Goal: Obtain resource: Download file/media

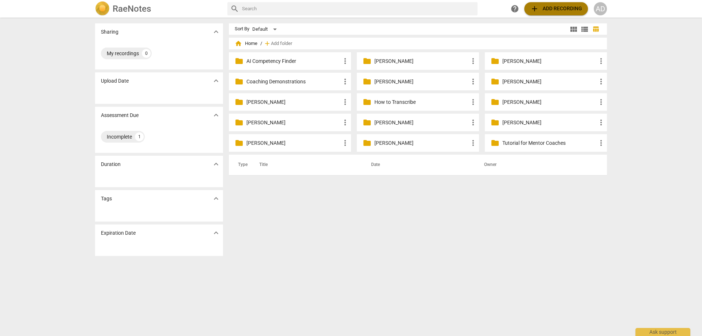
click at [549, 7] on span "add Add recording" at bounding box center [556, 8] width 52 height 9
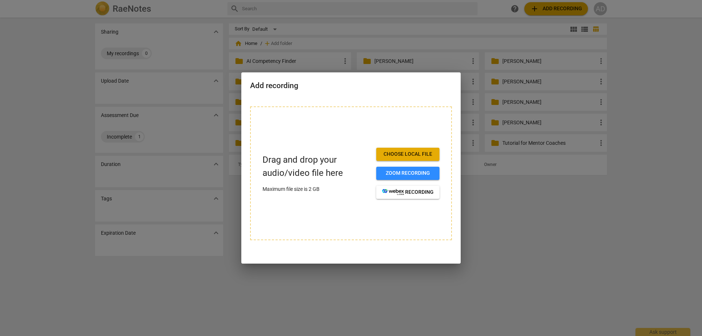
click at [580, 206] on div at bounding box center [351, 168] width 702 height 336
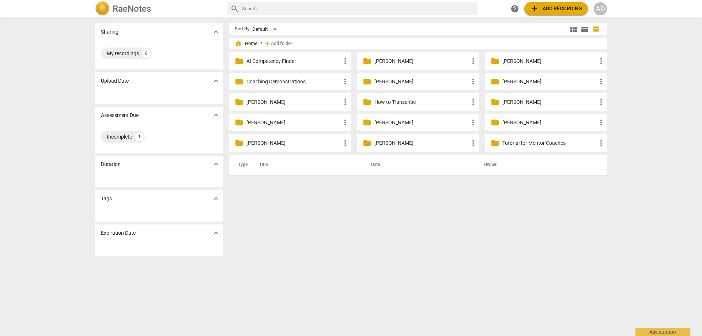
click at [606, 6] on div "AD" at bounding box center [599, 8] width 13 height 13
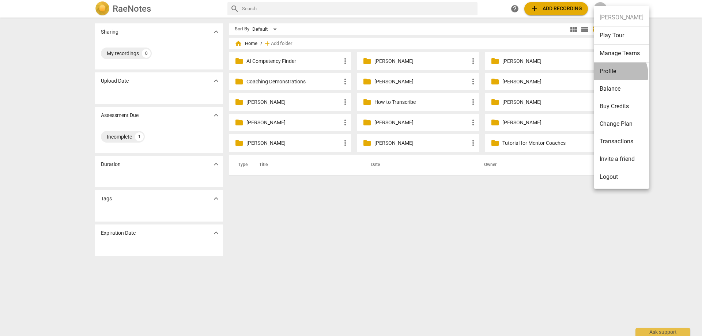
click at [615, 74] on li "Profile" at bounding box center [621, 71] width 56 height 18
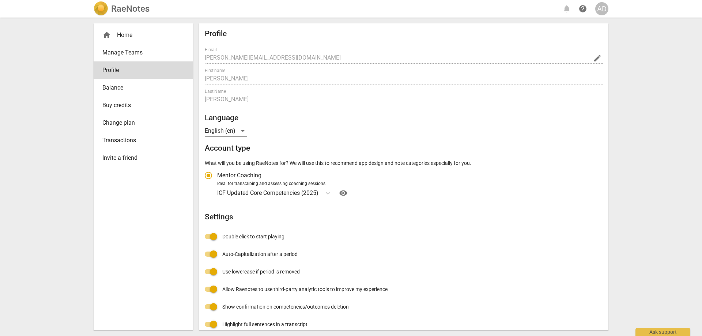
radio input "false"
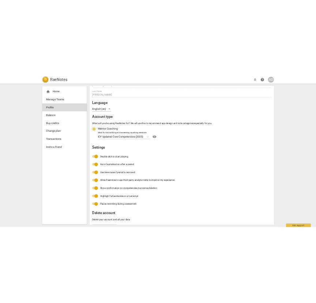
scroll to position [46, 0]
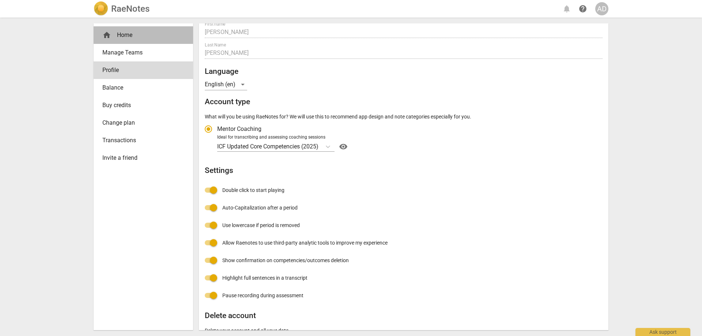
click at [132, 38] on div "home Home" at bounding box center [140, 35] width 76 height 9
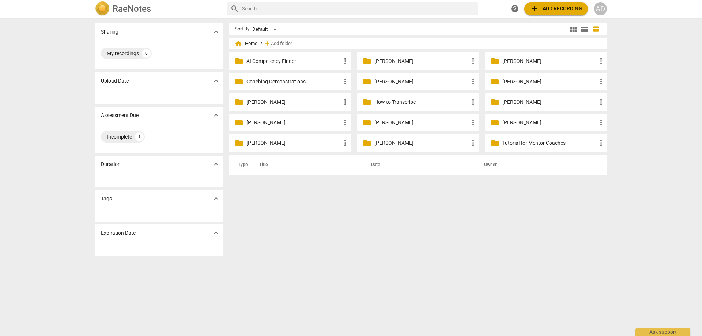
click at [546, 11] on span "add Add recording" at bounding box center [556, 8] width 52 height 9
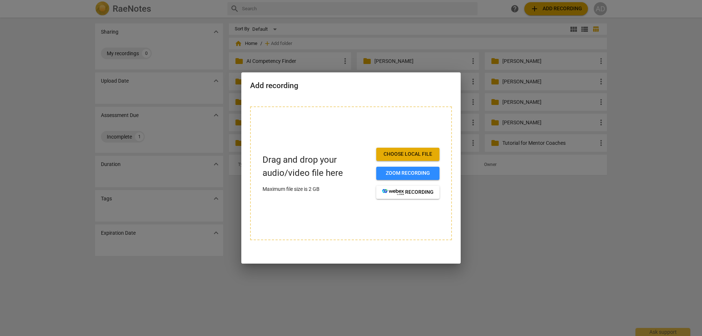
click at [516, 232] on div at bounding box center [351, 168] width 702 height 336
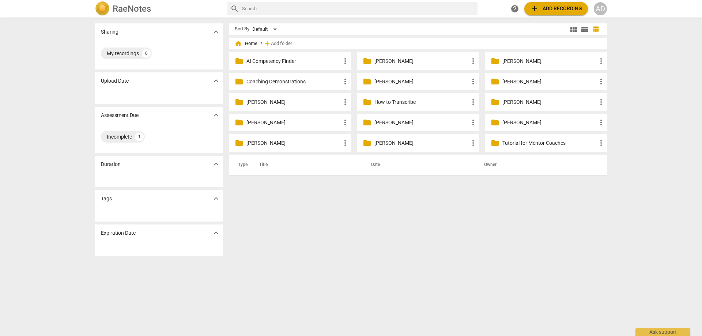
click at [381, 58] on p "[PERSON_NAME]" at bounding box center [421, 61] width 94 height 8
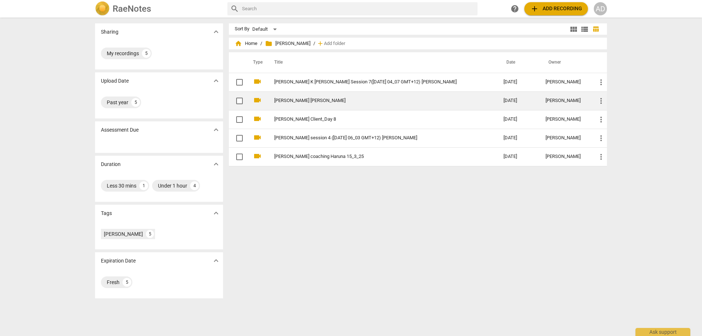
click at [293, 101] on link "[PERSON_NAME] [PERSON_NAME]" at bounding box center [375, 100] width 203 height 5
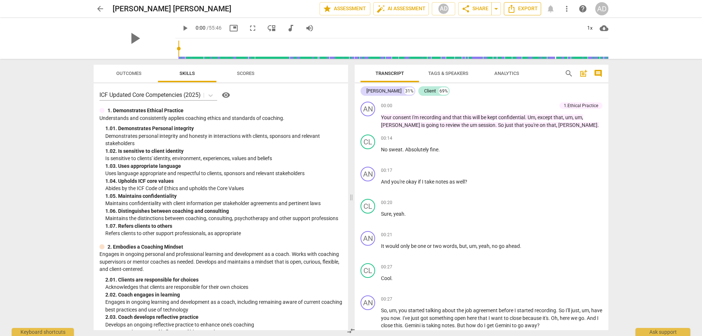
click at [520, 7] on span "Export" at bounding box center [522, 8] width 31 height 9
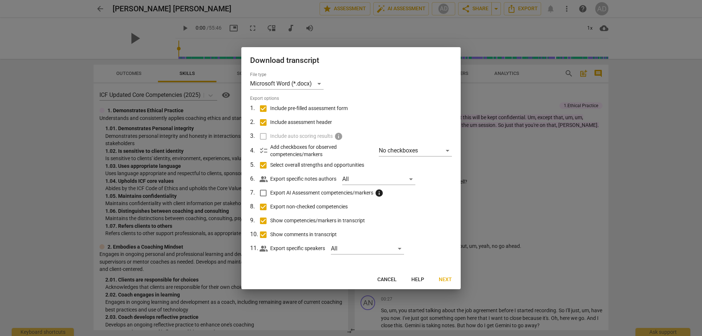
click at [440, 276] on span "Next" at bounding box center [444, 279] width 13 height 7
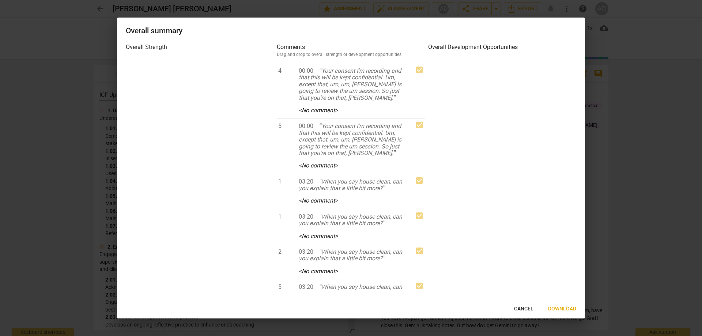
click at [34, 39] on div at bounding box center [351, 168] width 702 height 336
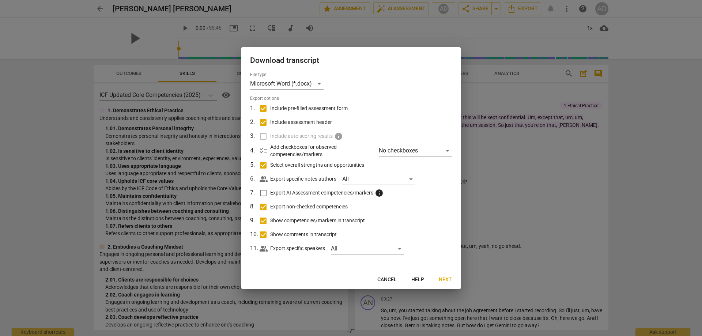
click at [386, 277] on span "Cancel" at bounding box center [386, 279] width 19 height 7
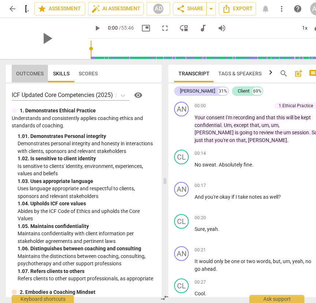
click at [24, 72] on span "Outcomes" at bounding box center [29, 74] width 27 height 6
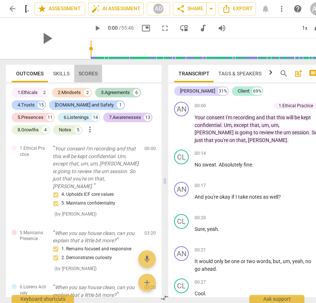
click at [94, 74] on span "Scores" at bounding box center [88, 74] width 19 height 6
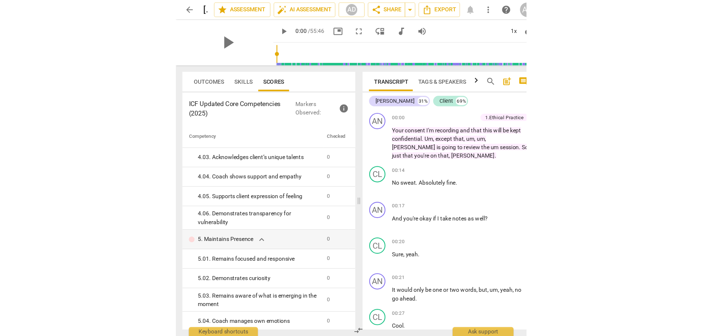
scroll to position [667, 0]
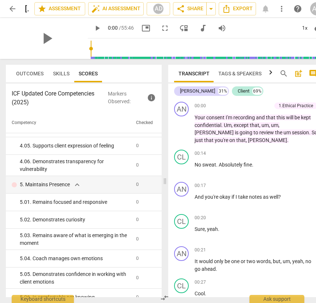
click at [88, 94] on h3 "ICF Updated Core Competencies (2025)" at bounding box center [60, 98] width 96 height 18
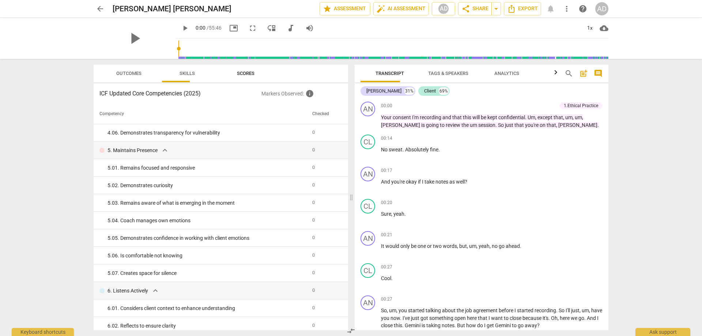
scroll to position [645, 0]
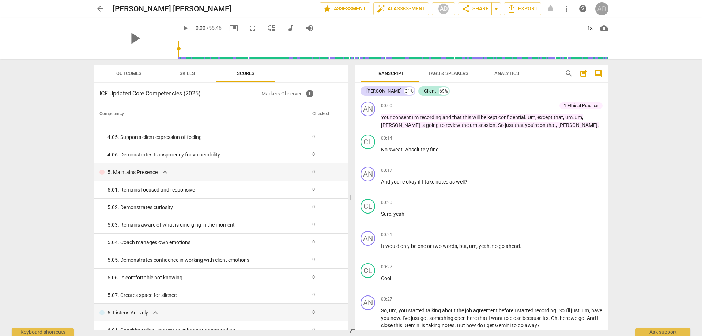
click at [601, 11] on div "AD" at bounding box center [601, 8] width 13 height 13
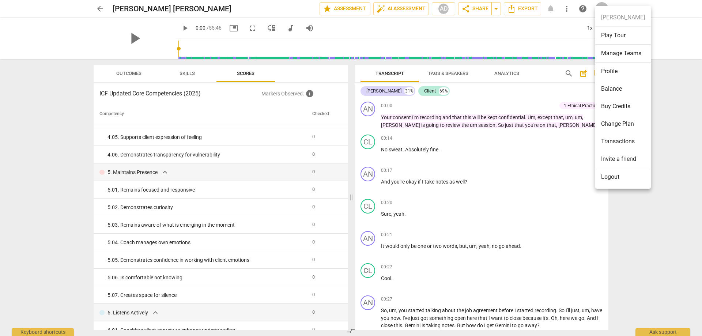
click at [608, 70] on li "Profile" at bounding box center [623, 71] width 56 height 18
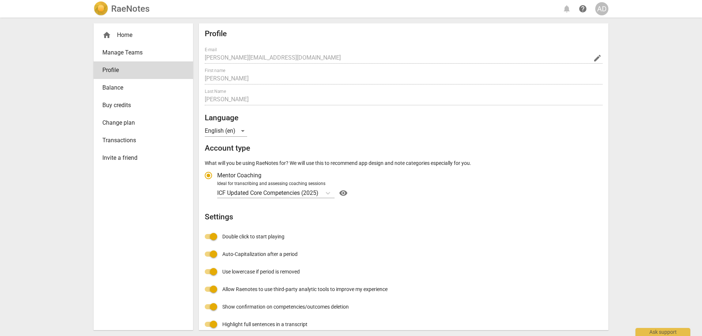
radio input "false"
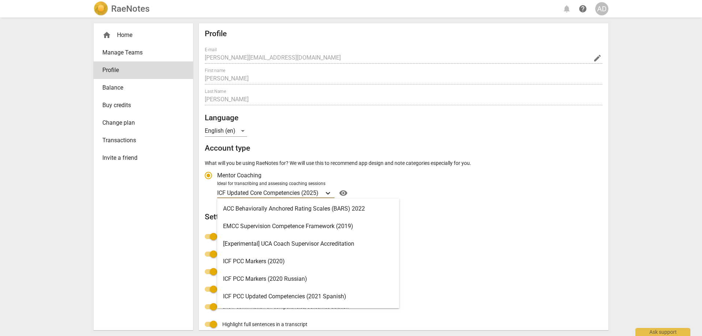
click at [330, 194] on icon "Account type" at bounding box center [327, 192] width 7 height 7
click at [0, 0] on input "Ideal for transcribing and assessing coaching sessions 19 results available. Us…" at bounding box center [0, 0] width 0 height 0
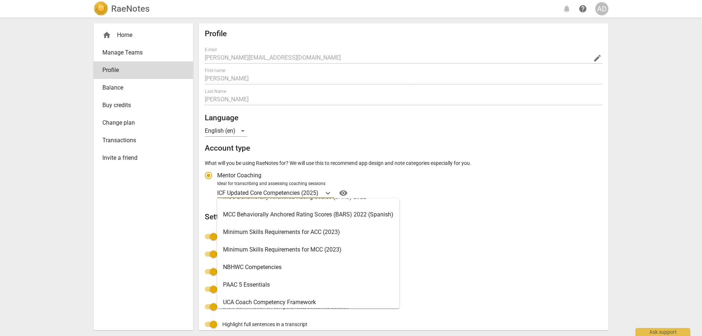
scroll to position [227, 0]
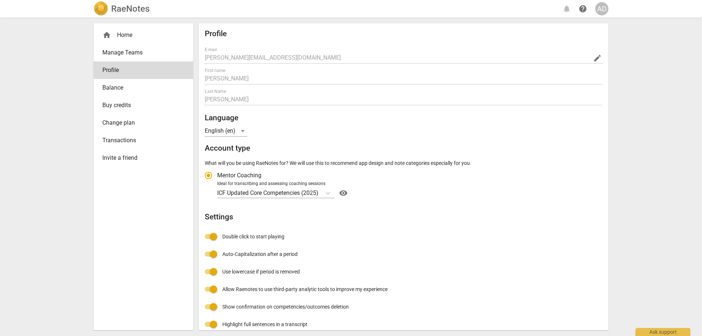
click at [450, 200] on div "Profile E-mail [PERSON_NAME][EMAIL_ADDRESS][DOMAIN_NAME] edit First name [PERSO…" at bounding box center [404, 218] width 398 height 378
click at [122, 37] on div "home Home" at bounding box center [140, 35] width 76 height 9
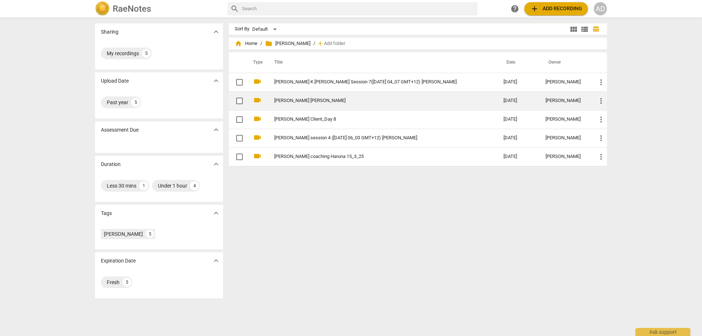
click at [297, 101] on link "[PERSON_NAME] [PERSON_NAME]" at bounding box center [375, 100] width 203 height 5
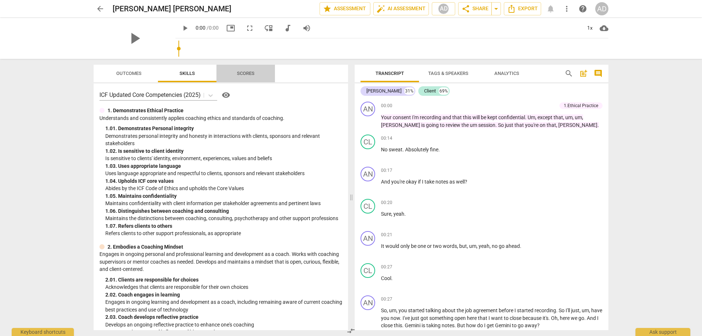
click at [249, 73] on span "Scores" at bounding box center [246, 73] width 18 height 5
